Goal: Book appointment/travel/reservation

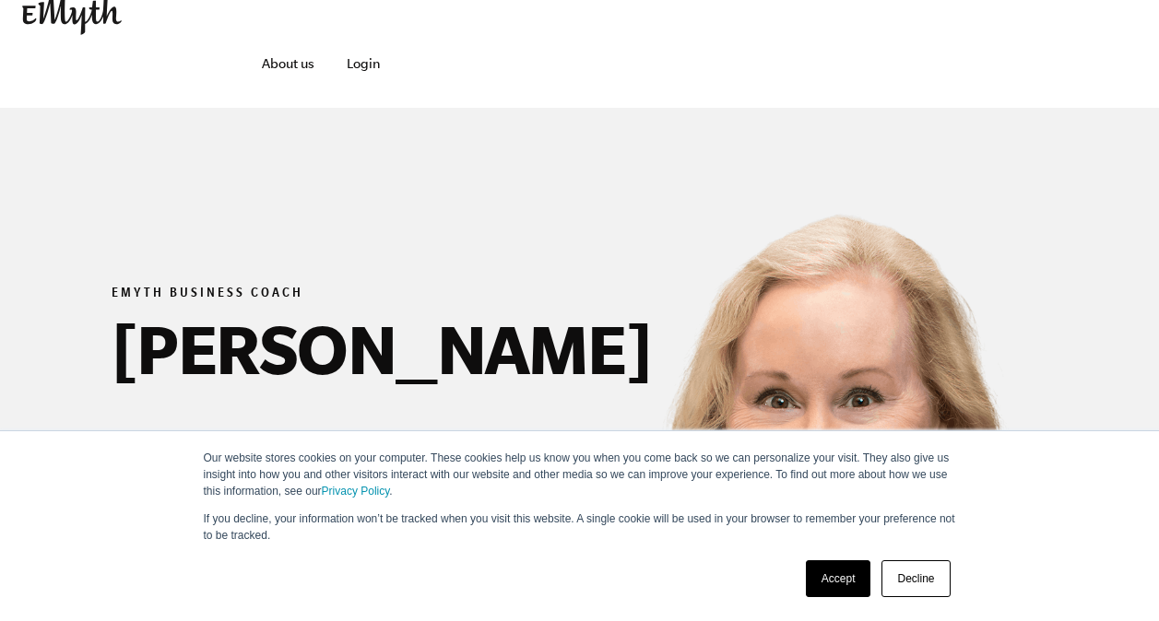
click at [928, 573] on link "Decline" at bounding box center [915, 579] width 68 height 37
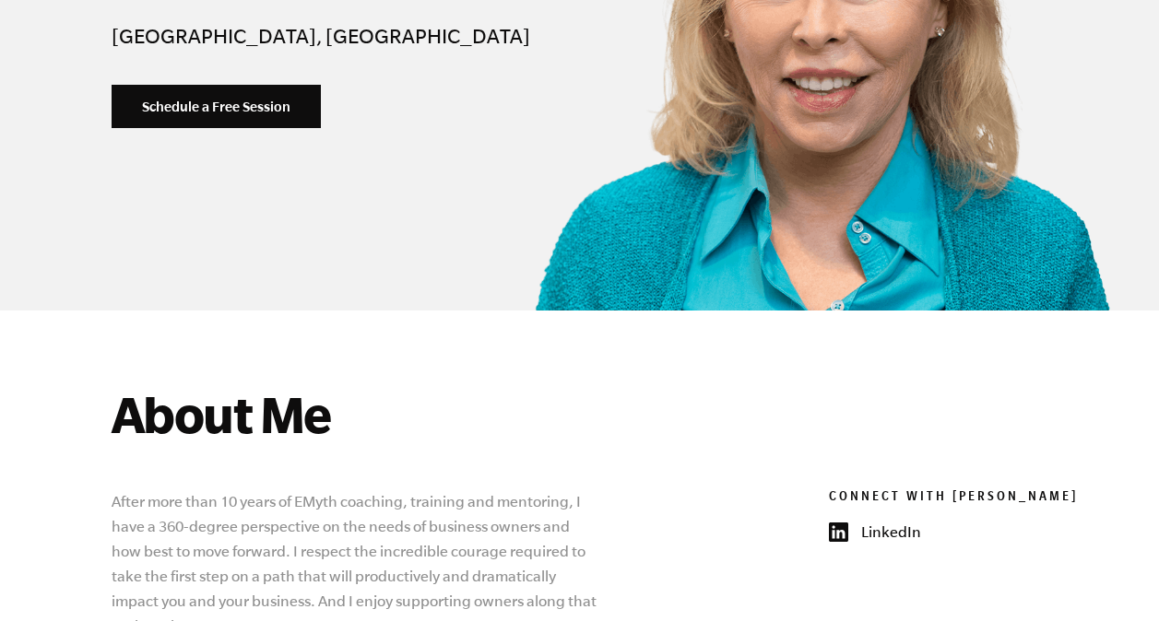
scroll to position [583, 0]
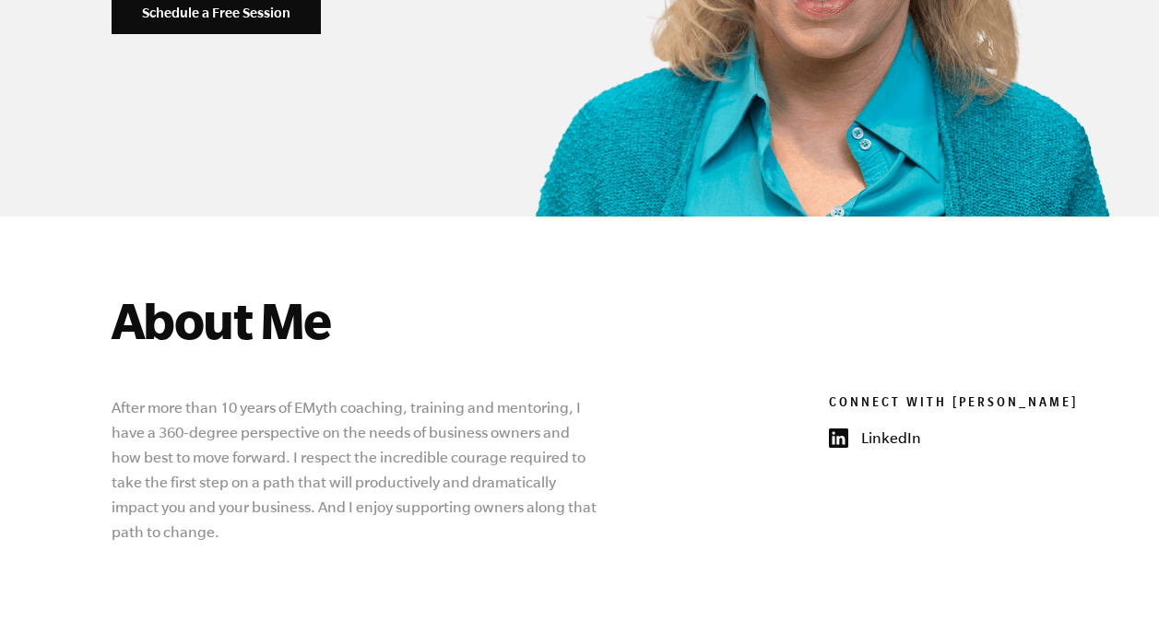
click at [1148, 175] on div "EMYTH BUSINESS COACH [PERSON_NAME] [GEOGRAPHIC_DATA], [GEOGRAPHIC_DATA] Schedul…" at bounding box center [579, 18] width 1159 height 727
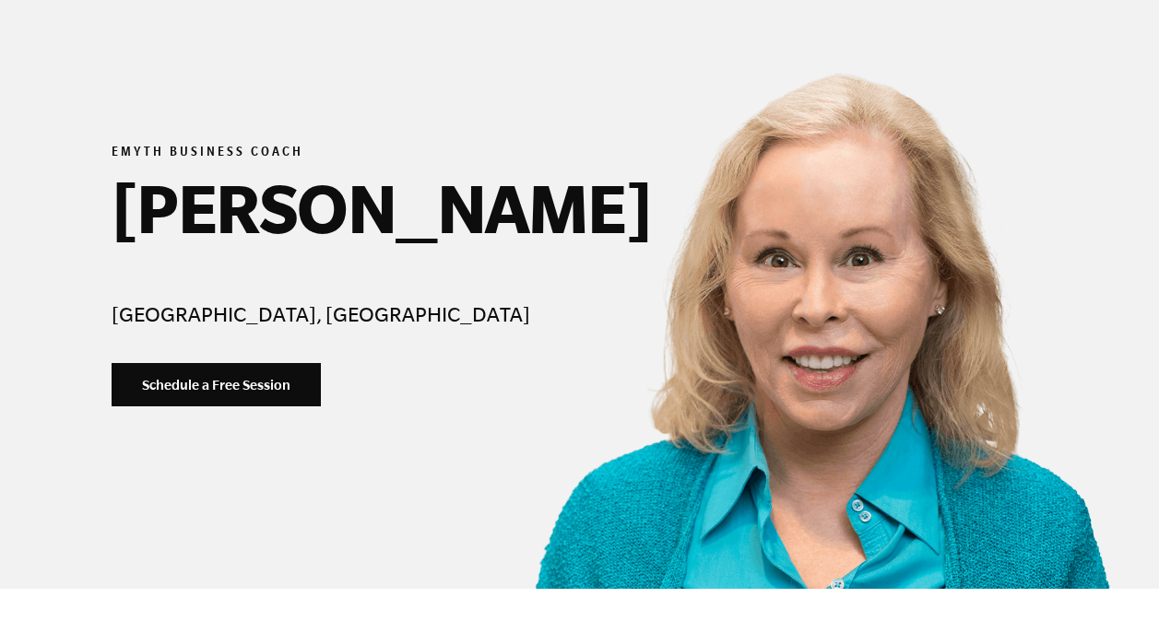
scroll to position [217, 0]
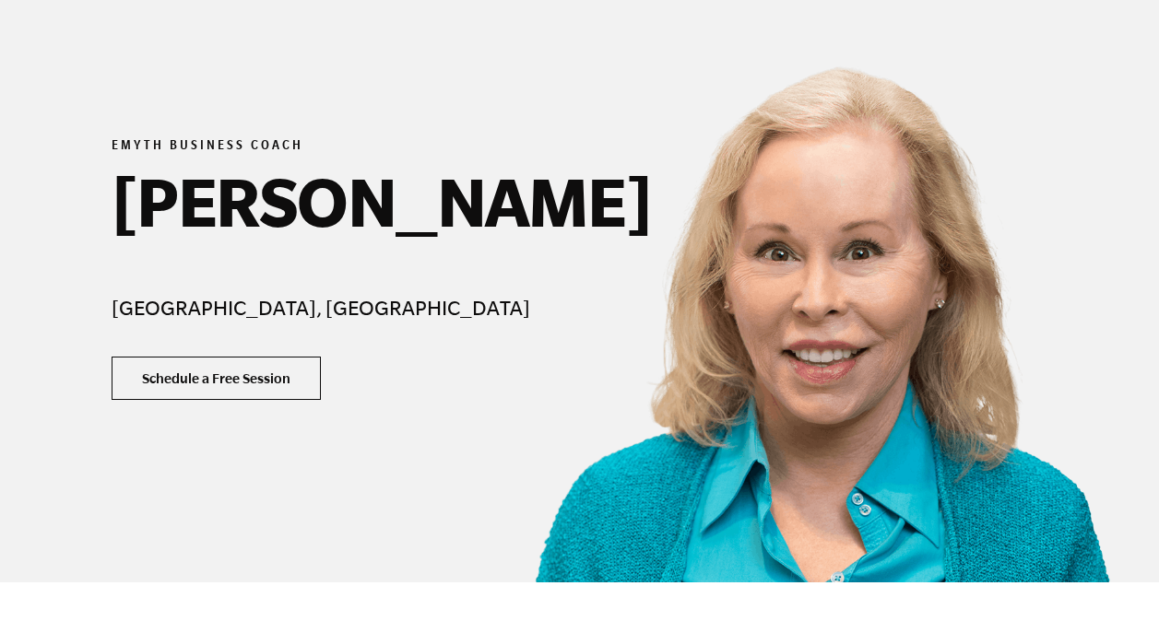
click at [213, 379] on link "Schedule a Free Session" at bounding box center [216, 379] width 209 height 44
